Goal: Task Accomplishment & Management: Complete application form

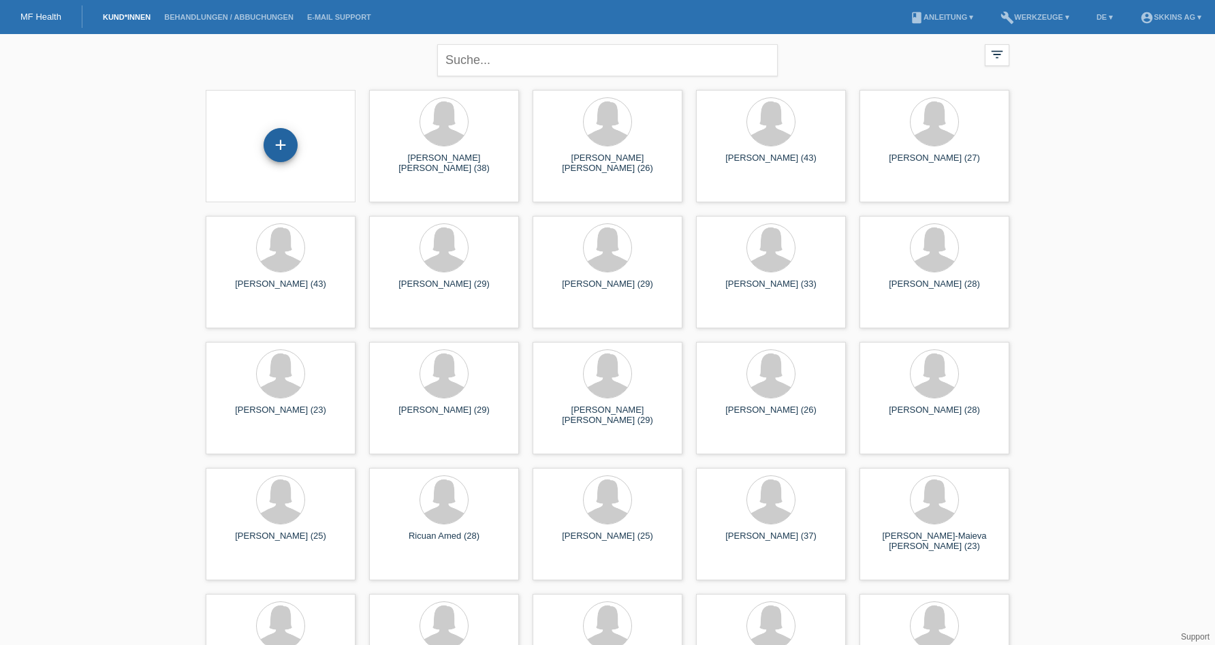
click at [293, 147] on div "+" at bounding box center [280, 144] width 33 height 23
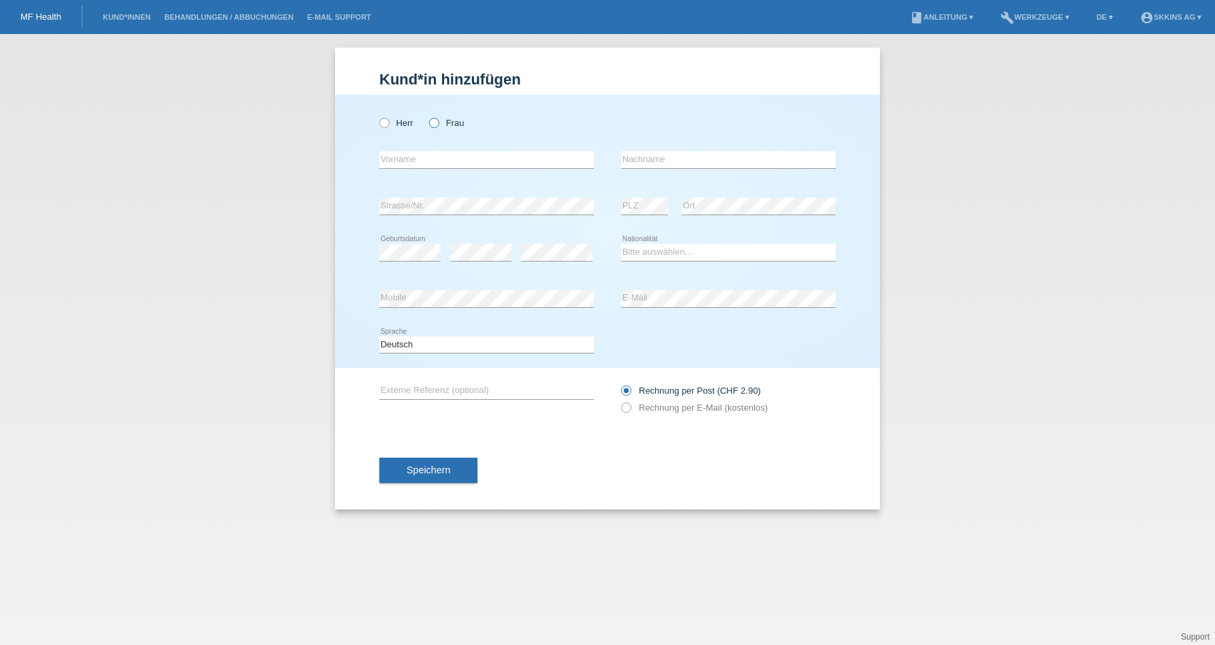
click at [427, 116] on icon at bounding box center [427, 116] width 0 height 0
click at [434, 124] on input "Frau" at bounding box center [433, 122] width 9 height 9
radio input "true"
type input "Damla"
type input "Acar"
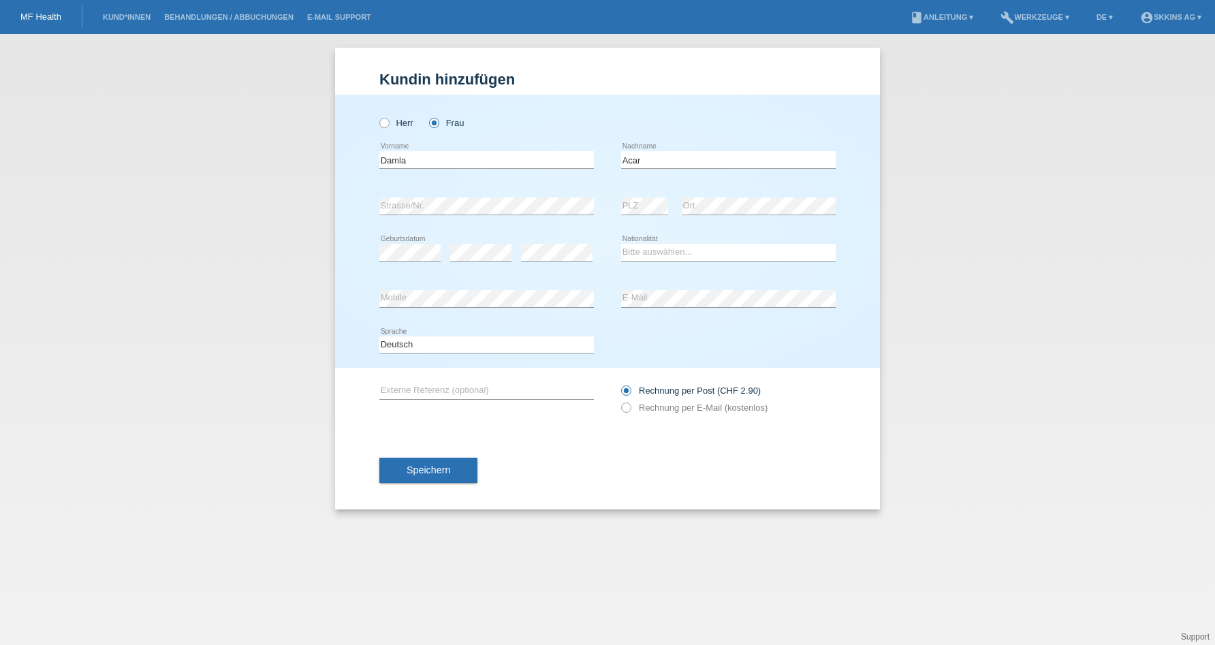
click at [641, 261] on icon at bounding box center [728, 261] width 215 height 1
select select "TR"
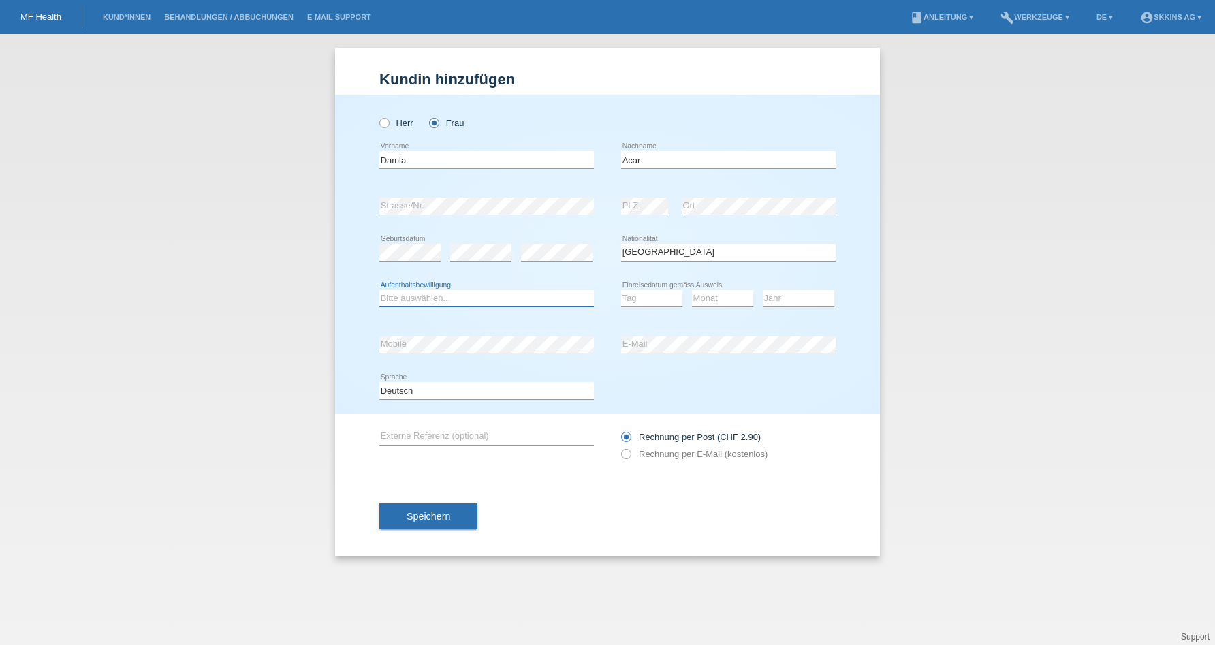
select select "C"
click at [624, 308] on div "Tag 01 02 03 04 05 06 07 08 09 10 11 12 13 14 15 16" at bounding box center [651, 299] width 61 height 46
select select "28"
select select "07"
click at [776, 307] on icon at bounding box center [799, 306] width 72 height 1
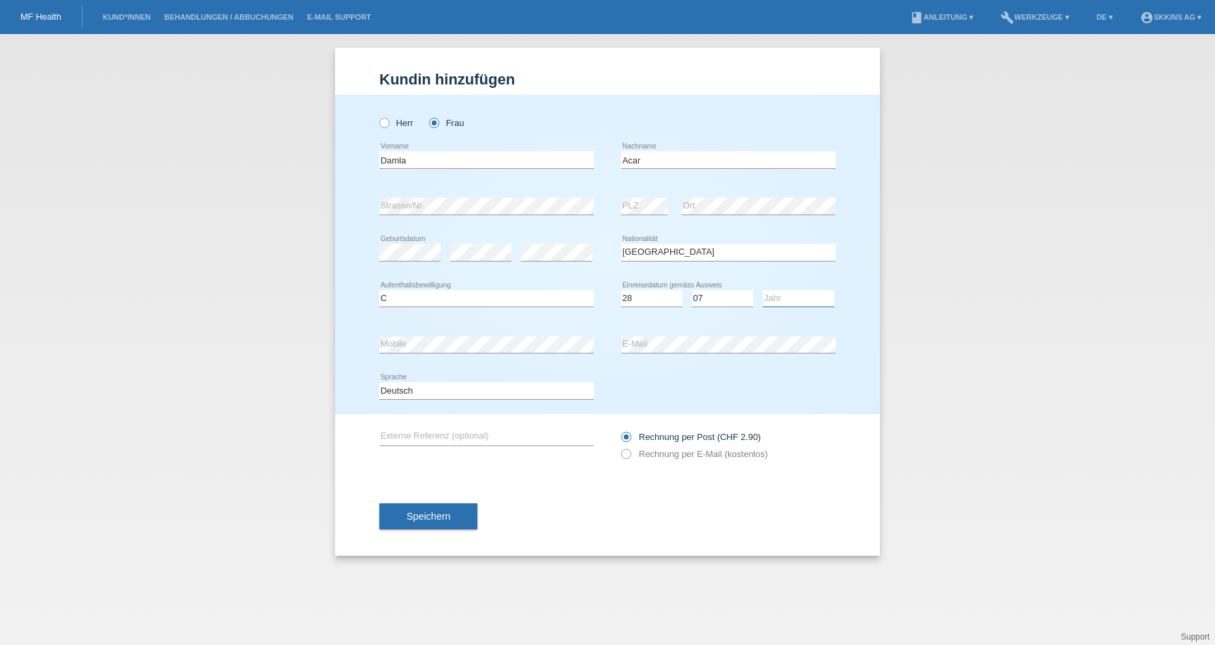
select select "1986"
click at [524, 354] on div "error Mobile" at bounding box center [486, 344] width 215 height 46
click at [619, 447] on icon at bounding box center [619, 447] width 0 height 0
click at [624, 456] on input "Rechnung per E-Mail (kostenlos)" at bounding box center [625, 457] width 9 height 17
radio input "true"
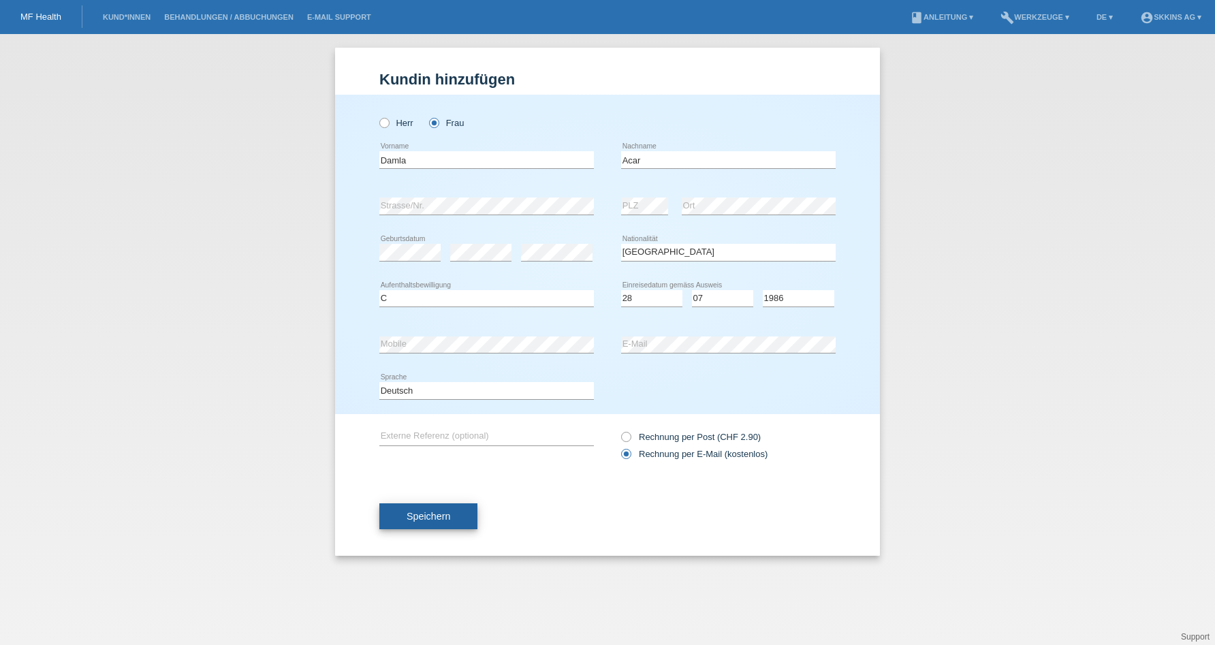
click at [451, 527] on button "Speichern" at bounding box center [428, 516] width 98 height 26
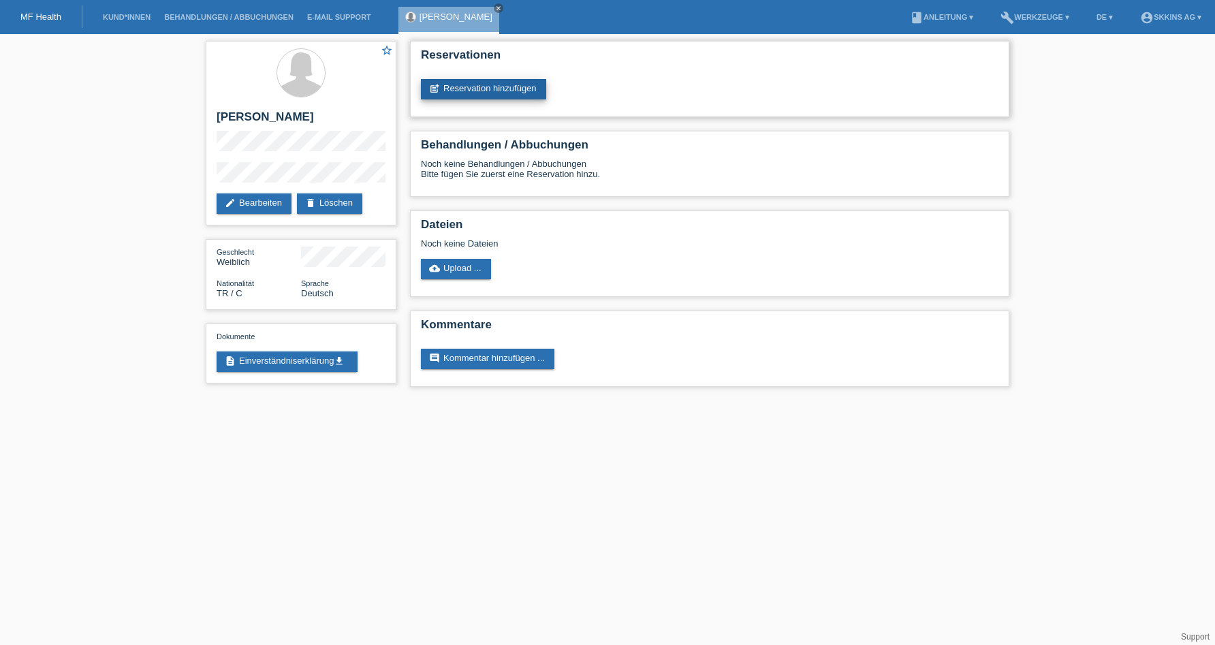
click at [517, 82] on link "post_add Reservation hinzufügen" at bounding box center [483, 89] width 125 height 20
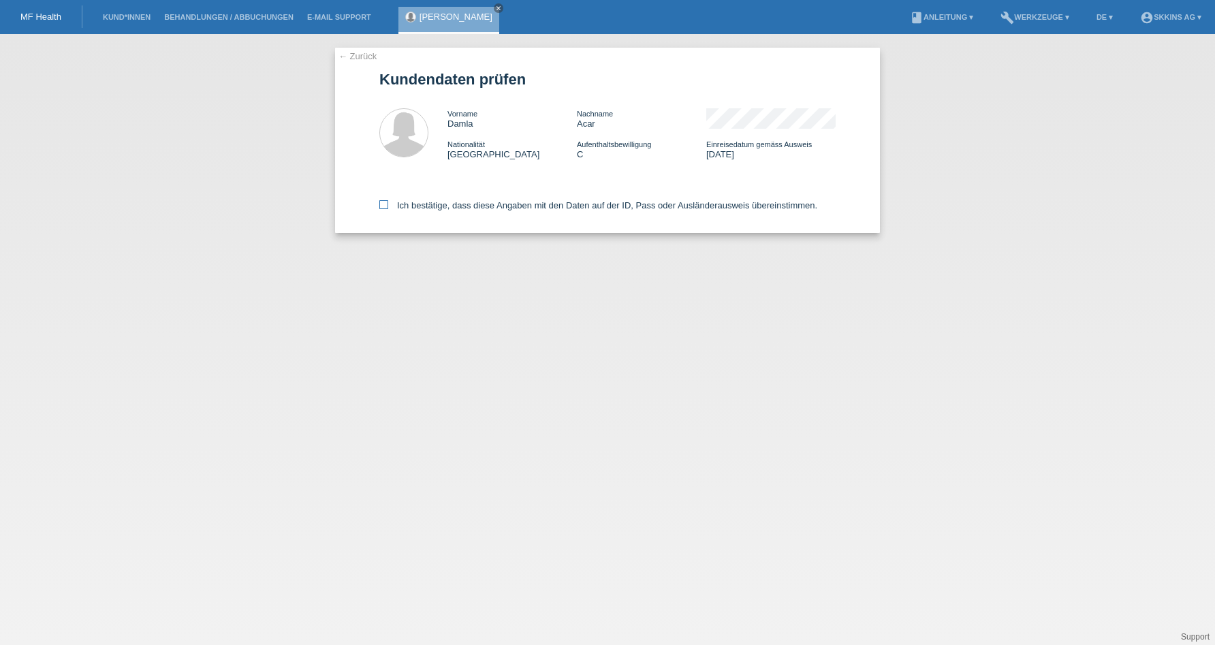
click at [385, 202] on icon at bounding box center [383, 204] width 9 height 9
click at [385, 202] on input "Ich bestätige, dass diese Angaben mit den Daten auf der ID, Pass oder Ausländer…" at bounding box center [383, 204] width 9 height 9
checkbox input "true"
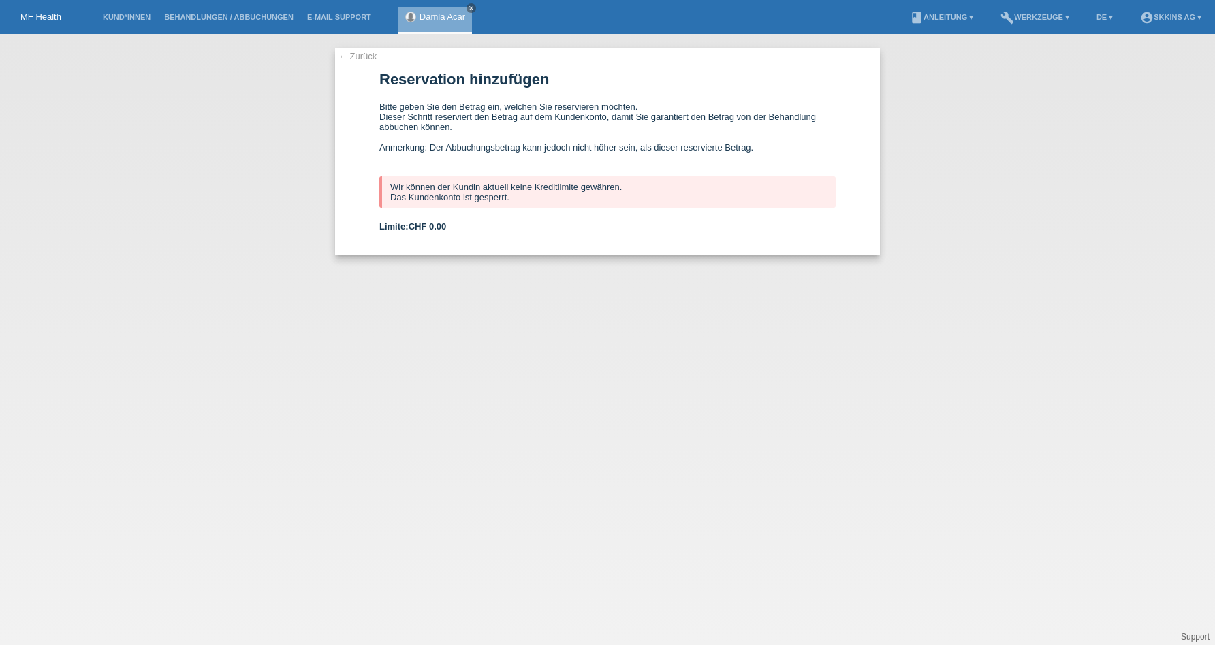
click at [109, 21] on li "Kund*innen" at bounding box center [126, 17] width 61 height 35
click at [117, 19] on link "Kund*innen" at bounding box center [126, 17] width 61 height 8
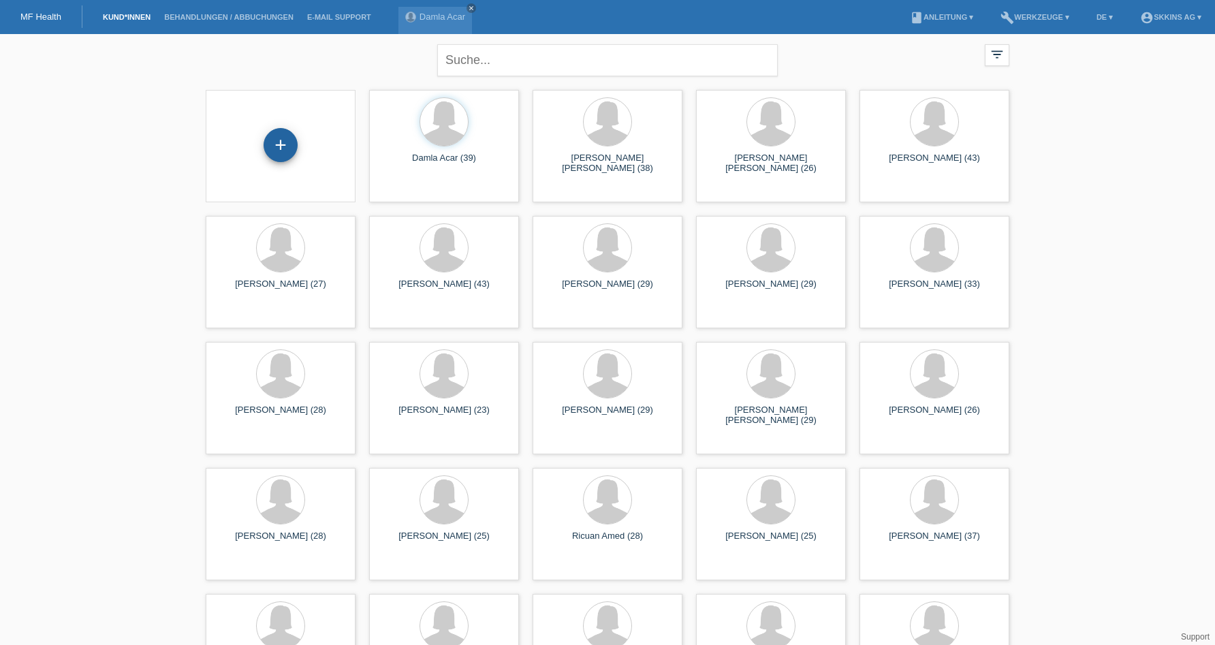
click at [266, 146] on div "+" at bounding box center [280, 144] width 33 height 23
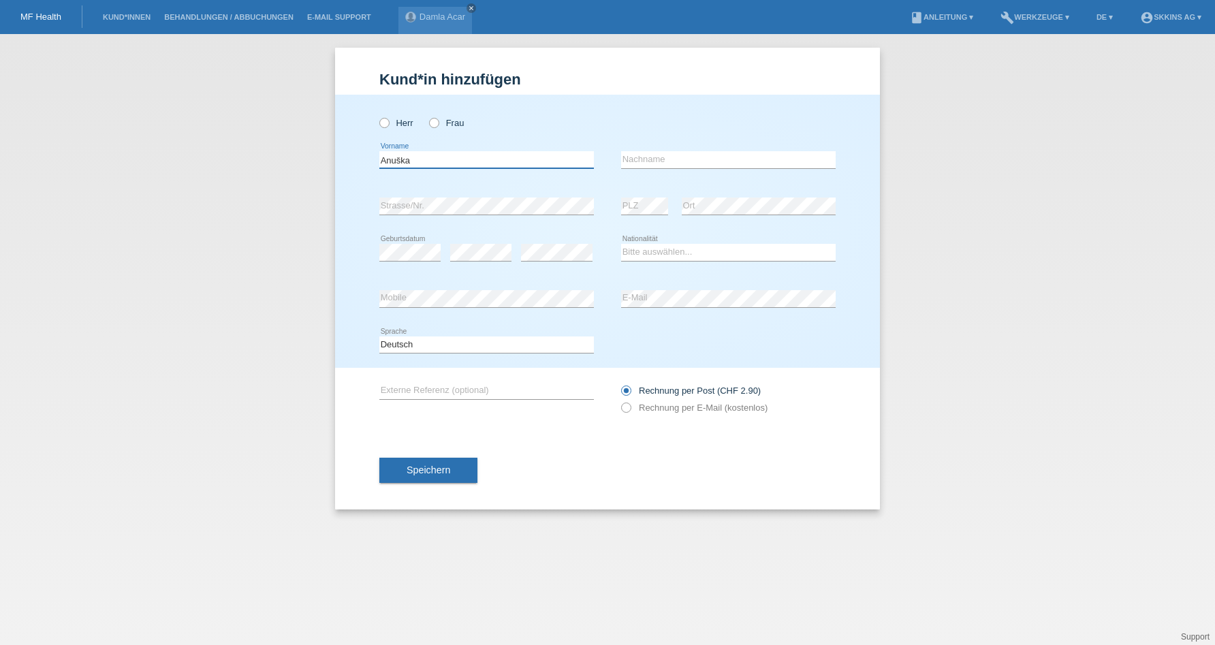
type input "Anuška"
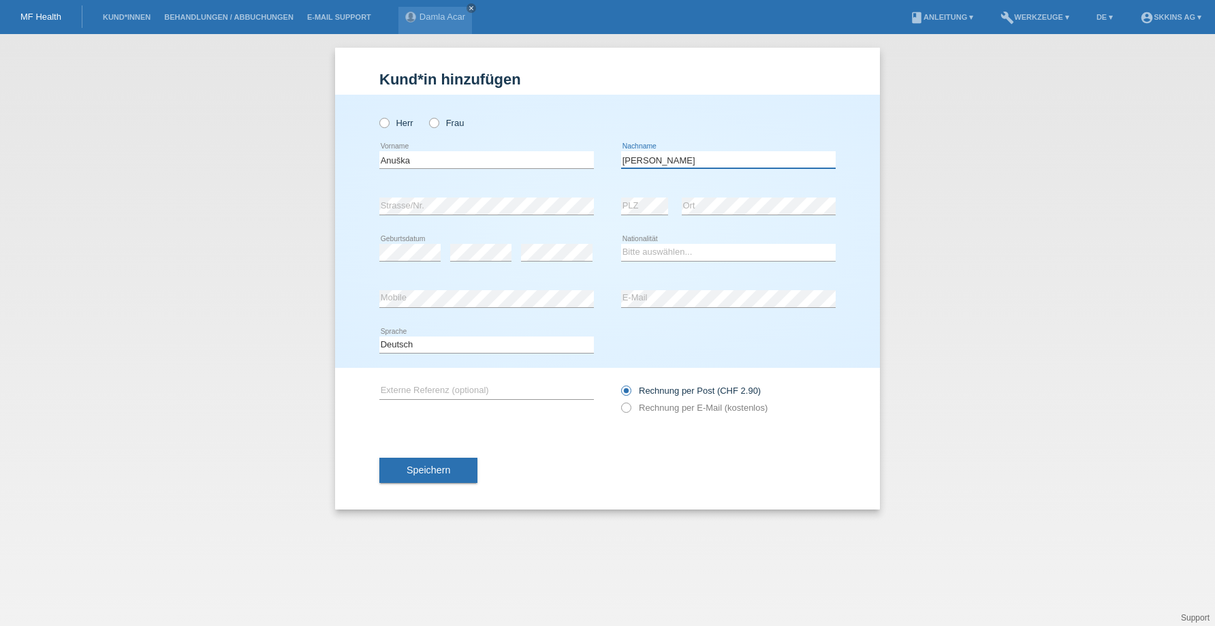
type input "Marjanović"
select select "HR"
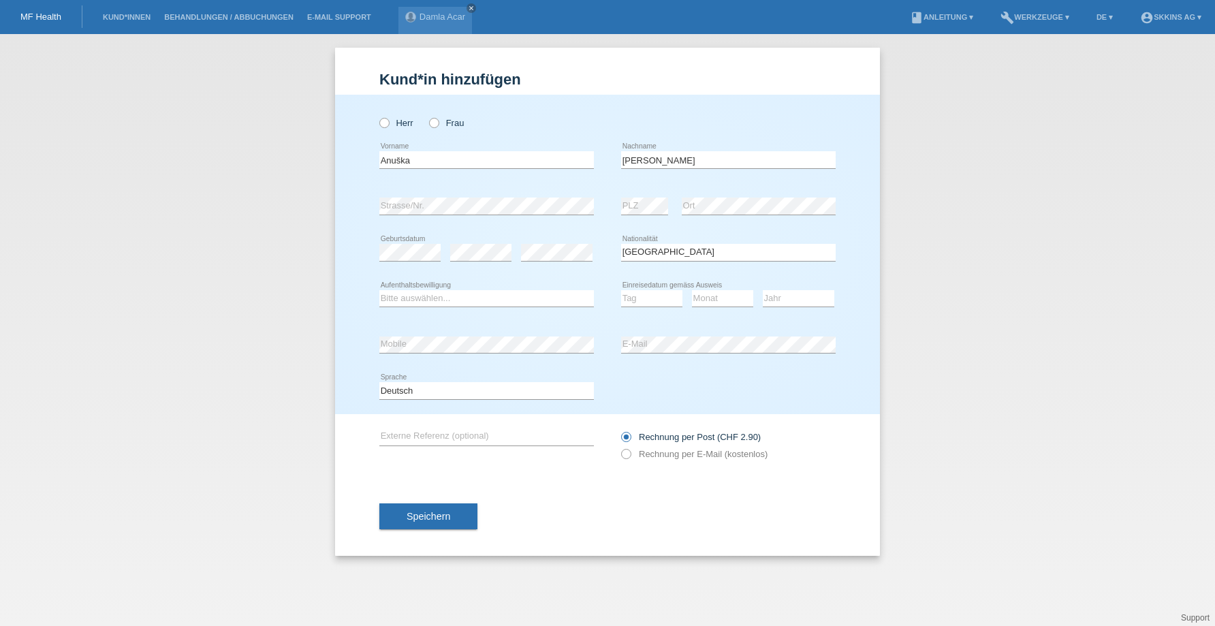
click at [516, 308] on div "Bitte auswählen... C B B - Flüchtlingsstatus Andere error Aufenthaltsbewilligung" at bounding box center [486, 299] width 215 height 46
select select "C"
select select "19"
click at [699, 307] on icon at bounding box center [722, 306] width 61 height 1
select select "10"
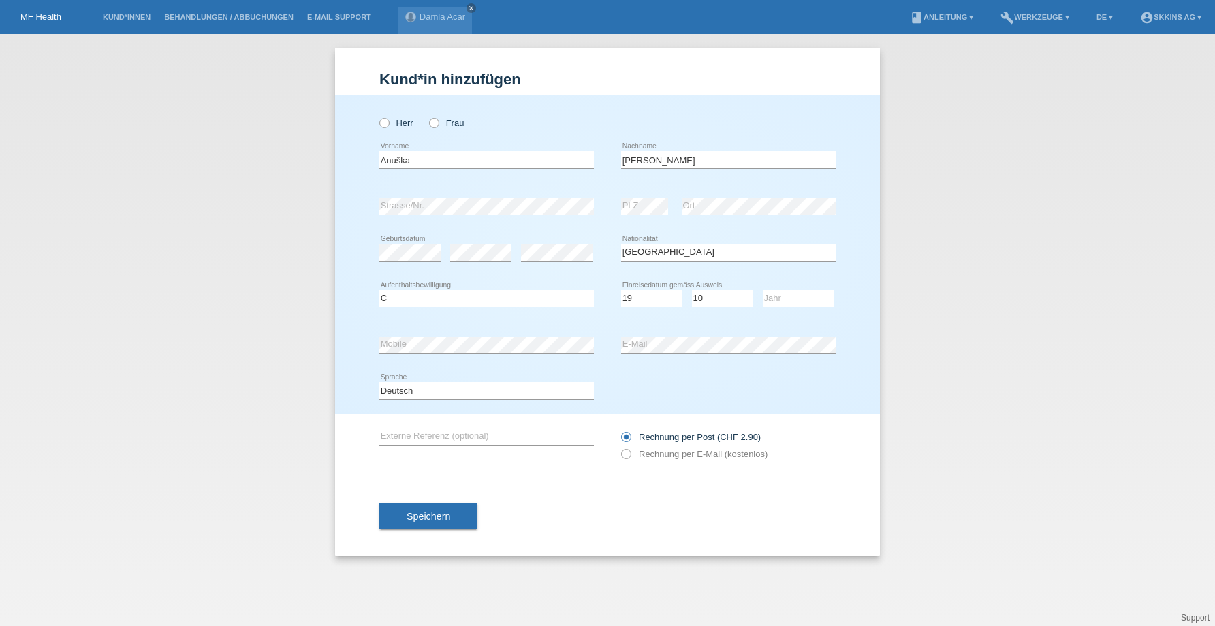
select select "2017"
click at [619, 447] on icon at bounding box center [619, 447] width 0 height 0
click at [628, 454] on input "Rechnung per E-Mail (kostenlos)" at bounding box center [625, 457] width 9 height 17
radio input "true"
click at [414, 264] on div "error Geburtsdatum" at bounding box center [409, 252] width 61 height 46
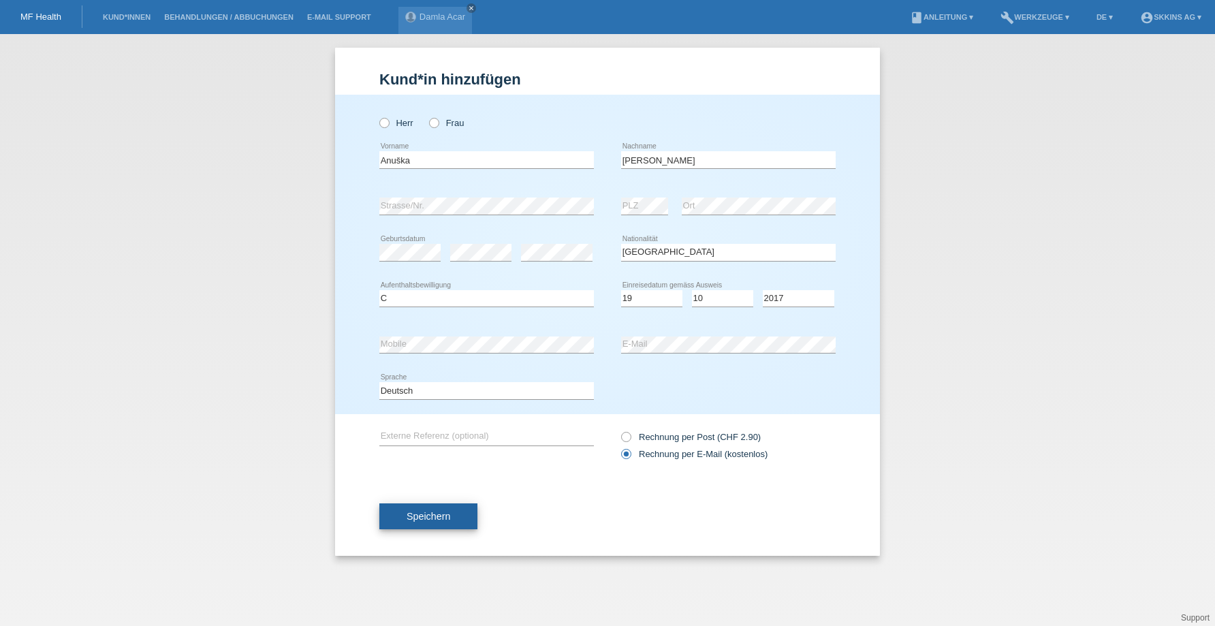
click at [449, 520] on span "Speichern" at bounding box center [429, 516] width 44 height 11
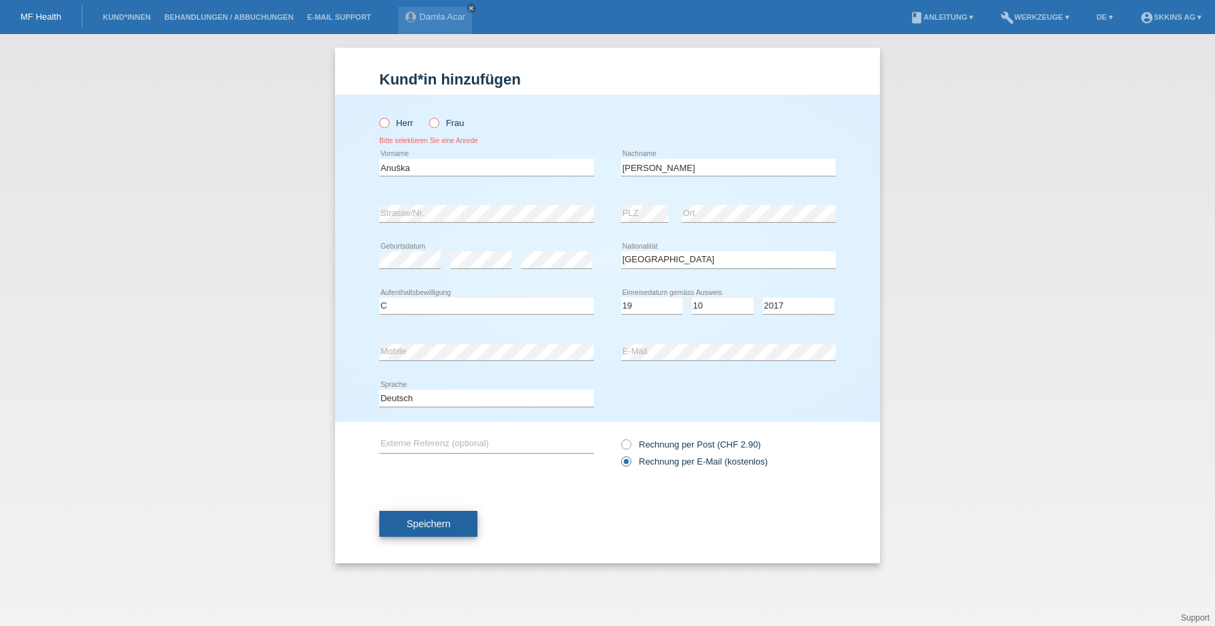
click at [435, 527] on span "Speichern" at bounding box center [429, 523] width 44 height 11
click at [427, 116] on icon at bounding box center [427, 116] width 0 height 0
click at [434, 123] on input "Frau" at bounding box center [433, 122] width 9 height 9
radio input "true"
click at [424, 518] on span "Speichern" at bounding box center [429, 523] width 44 height 11
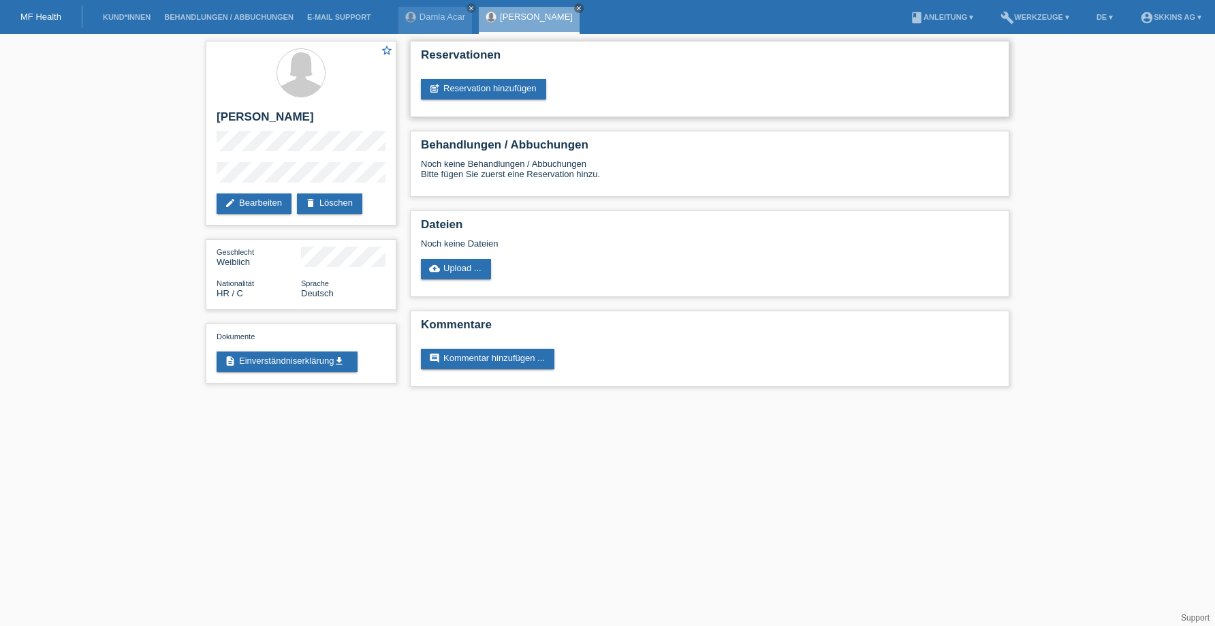
click at [524, 99] on div "Reservationen post_add Reservation hinzufügen" at bounding box center [709, 79] width 599 height 76
click at [524, 94] on link "post_add Reservation hinzufügen" at bounding box center [483, 89] width 125 height 20
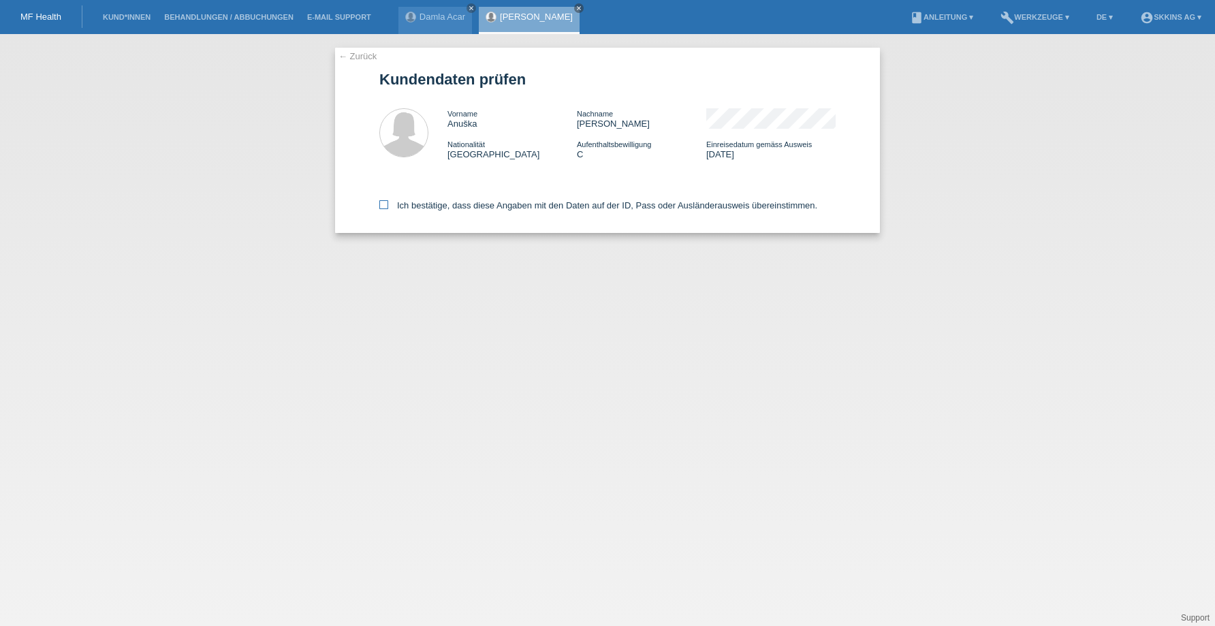
click at [380, 208] on icon at bounding box center [383, 204] width 9 height 9
click at [380, 208] on input "Ich bestätige, dass diese Angaben mit den Daten auf der ID, Pass oder Ausländer…" at bounding box center [383, 204] width 9 height 9
checkbox input "true"
